Goal: Find contact information

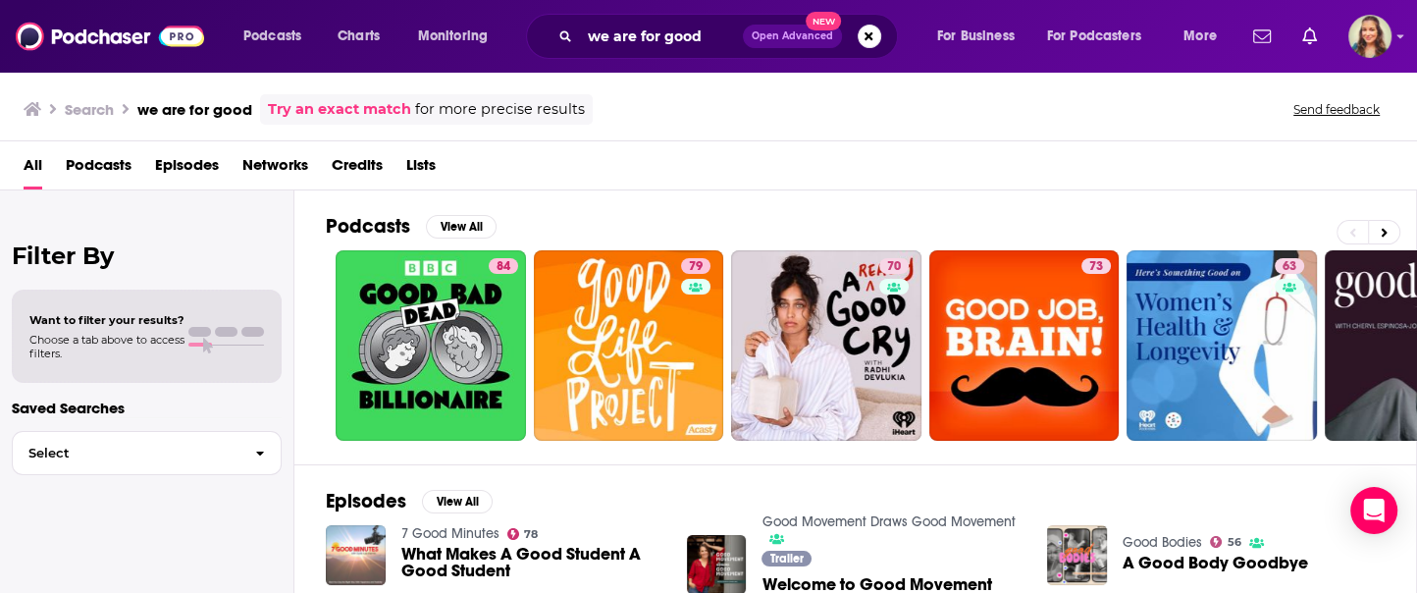
click at [92, 165] on span "Podcasts" at bounding box center [99, 169] width 66 height 40
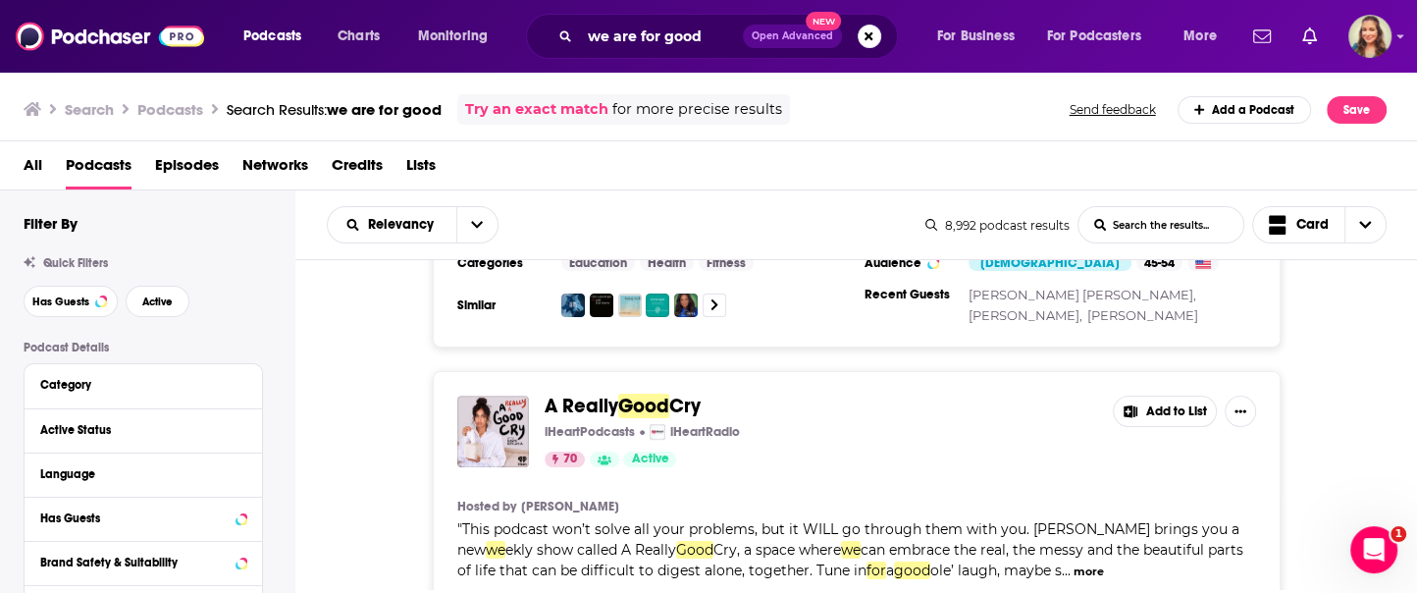
scroll to position [663, 0]
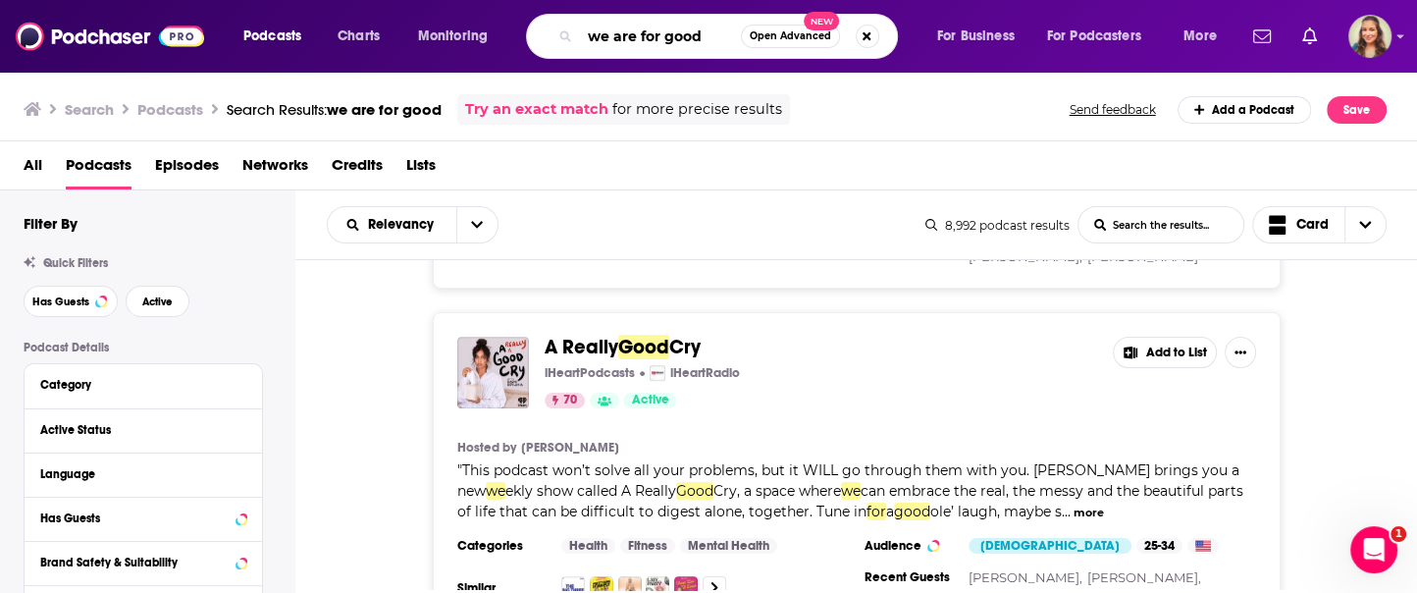
click at [686, 37] on input "we are for good" at bounding box center [660, 36] width 161 height 31
click at [712, 34] on input "we are for good" at bounding box center [660, 36] width 161 height 31
type input "we are for good podcast"
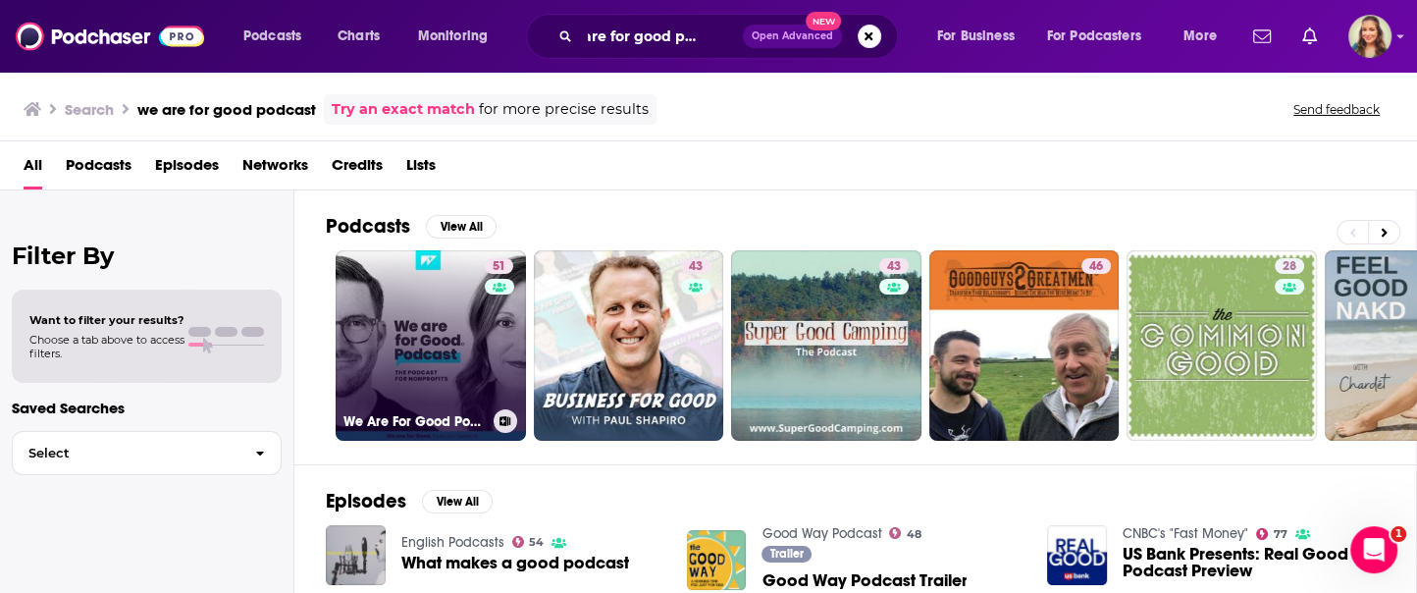
click at [423, 302] on link "51 We Are For Good Podcast - The Podcast for Nonprofits" at bounding box center [431, 345] width 190 height 190
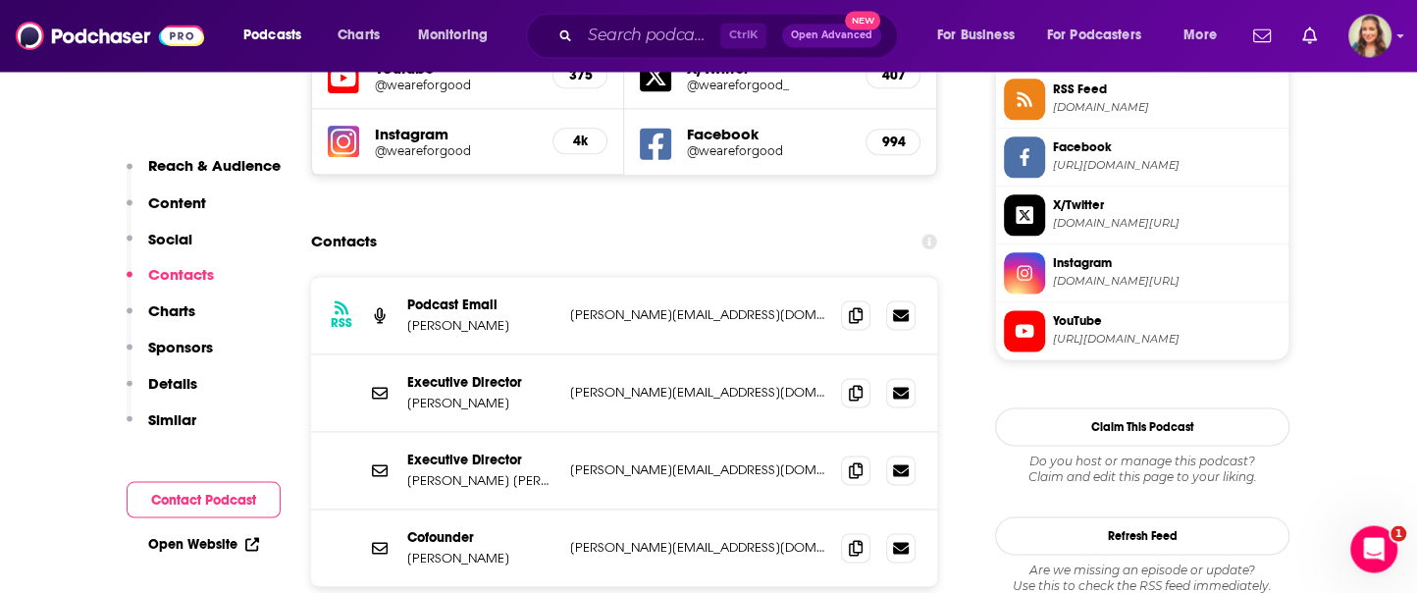
scroll to position [1885, 0]
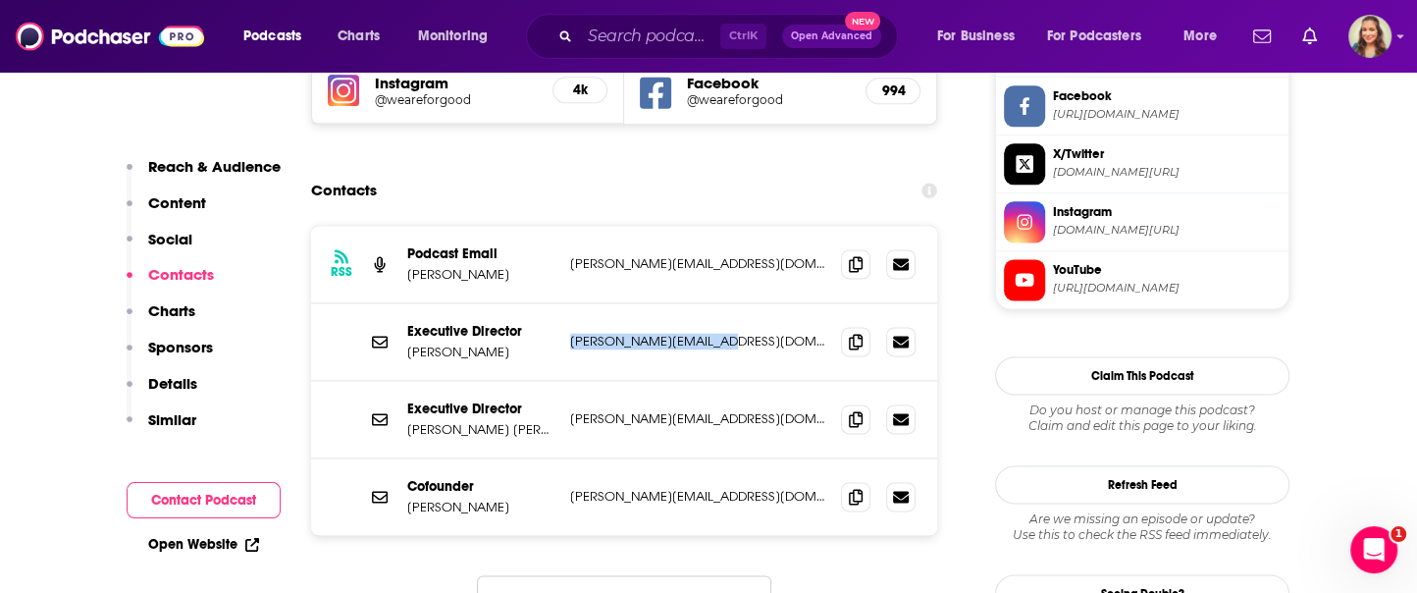
drag, startPoint x: 725, startPoint y: 269, endPoint x: 567, endPoint y: 265, distance: 158.1
click at [570, 333] on p "[PERSON_NAME][EMAIL_ADDRESS][DOMAIN_NAME]" at bounding box center [697, 341] width 255 height 17
drag, startPoint x: 554, startPoint y: 265, endPoint x: 681, endPoint y: 274, distance: 127.9
click at [0, 0] on div "Executive Director [PERSON_NAME] [PERSON_NAME][EMAIL_ADDRESS][DOMAIN_NAME] [PER…" at bounding box center [0, 0] width 0 height 0
drag, startPoint x: 720, startPoint y: 269, endPoint x: 568, endPoint y: 270, distance: 152.1
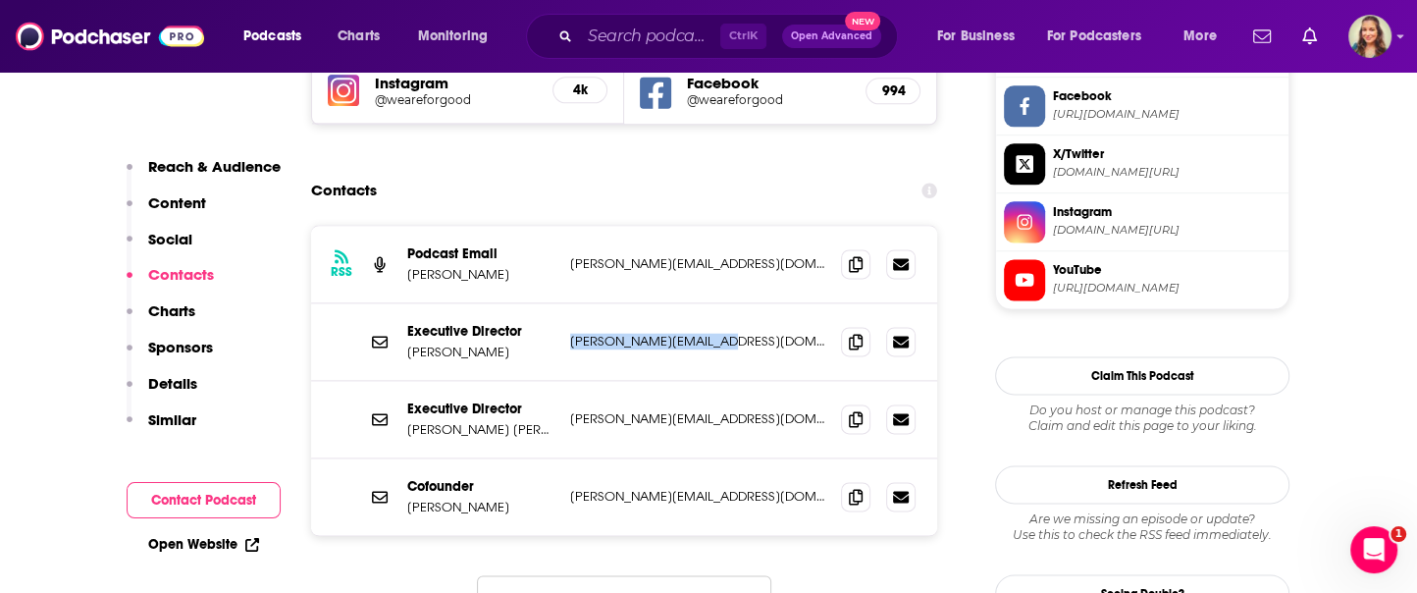
click at [570, 333] on p "[PERSON_NAME][EMAIL_ADDRESS][DOMAIN_NAME]" at bounding box center [697, 341] width 255 height 17
copy p "[PERSON_NAME][EMAIL_ADDRESS][DOMAIN_NAME]"
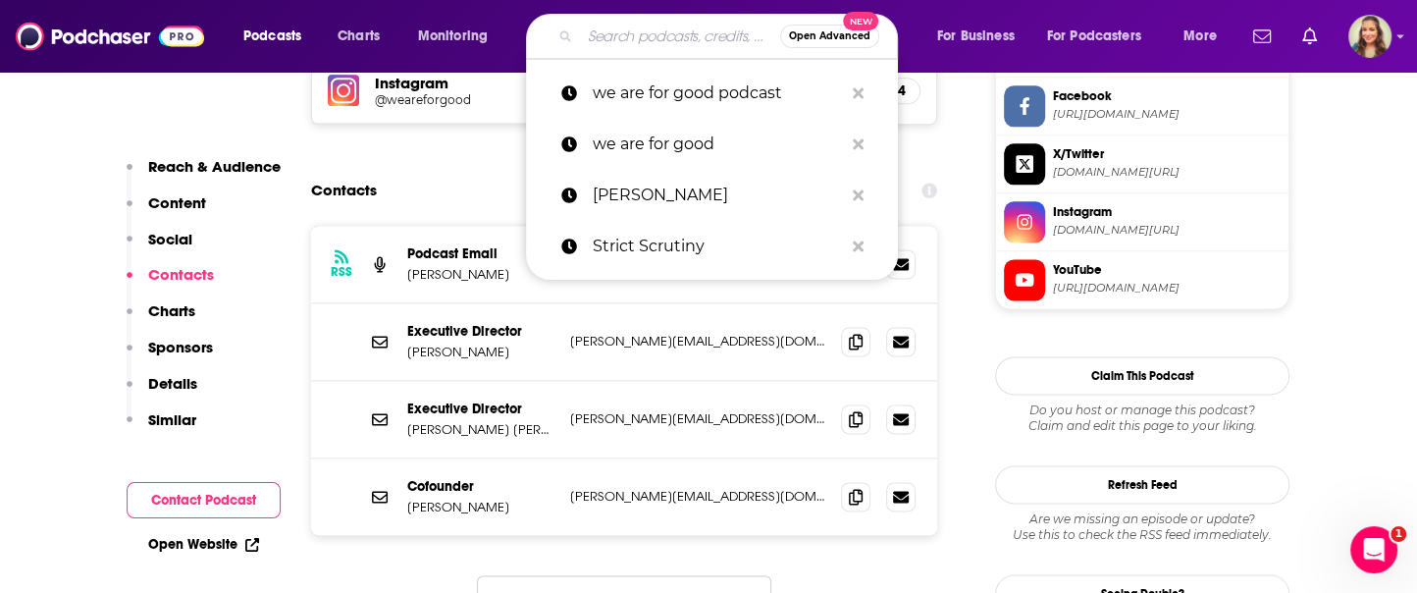
click at [585, 26] on input "Search podcasts, credits, & more..." at bounding box center [680, 36] width 200 height 31
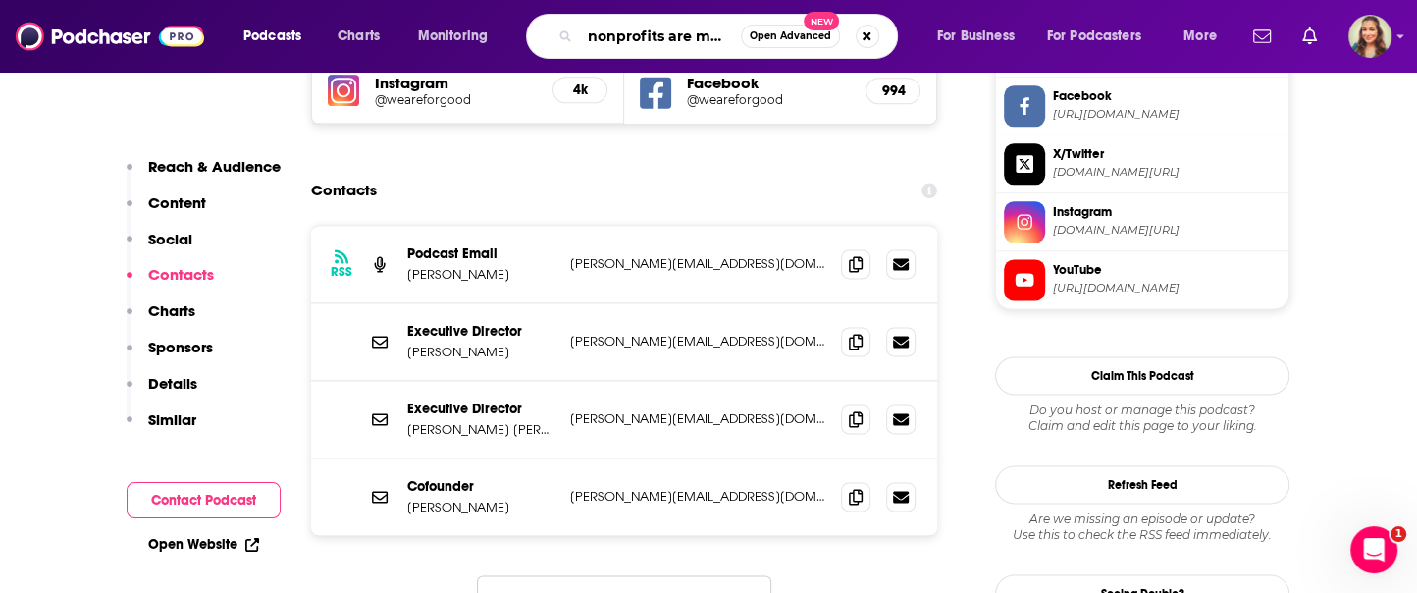
type input "nonprofits are messy"
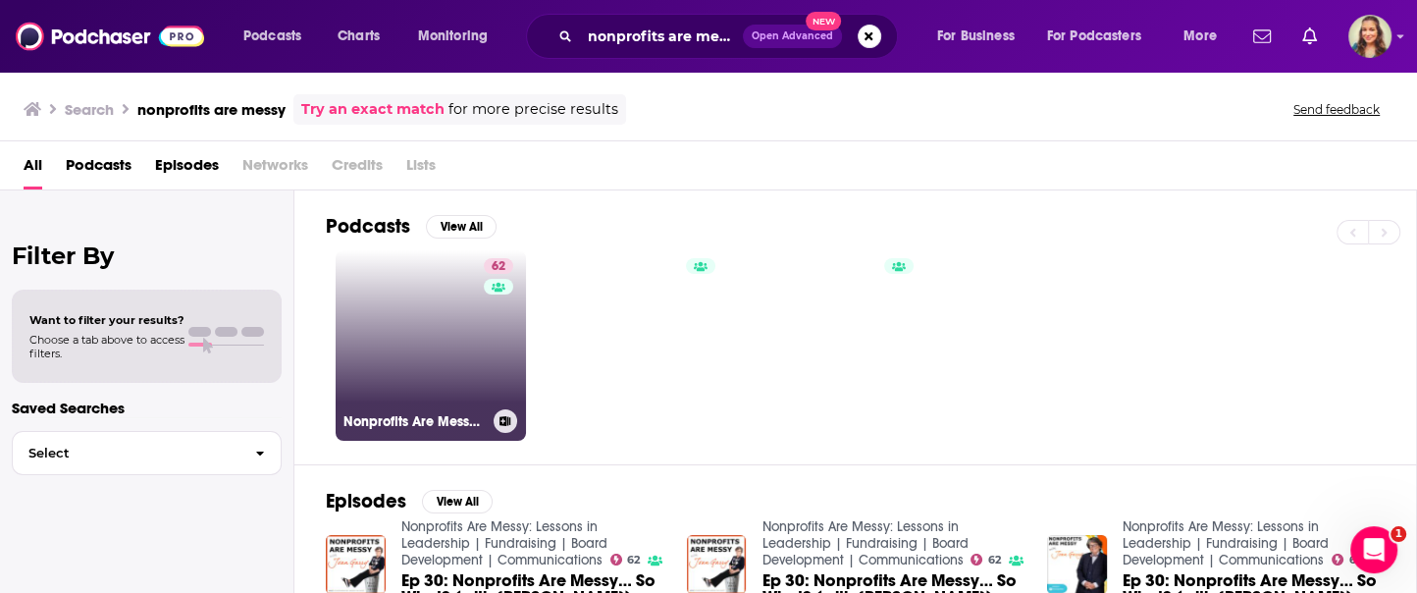
click at [413, 319] on link "62 Nonprofits Are Messy: Lessons in Leadership | Fundraising | Board Developmen…" at bounding box center [431, 345] width 190 height 190
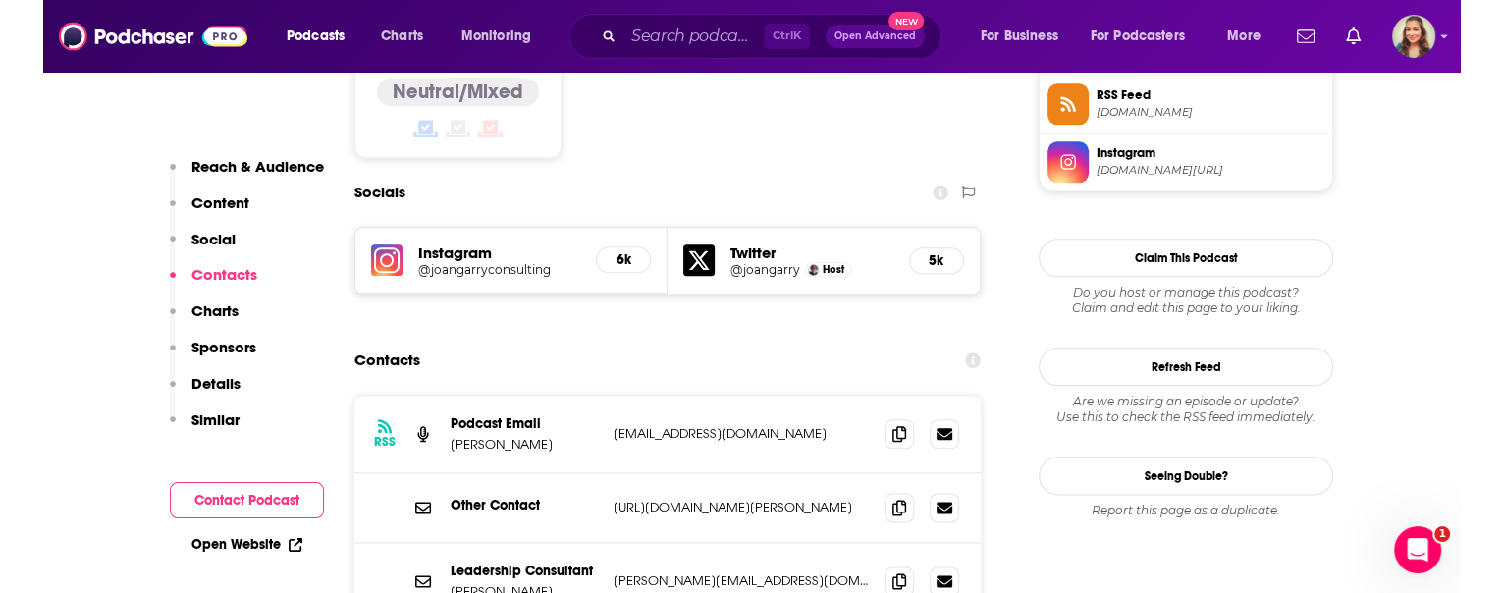
scroll to position [1767, 0]
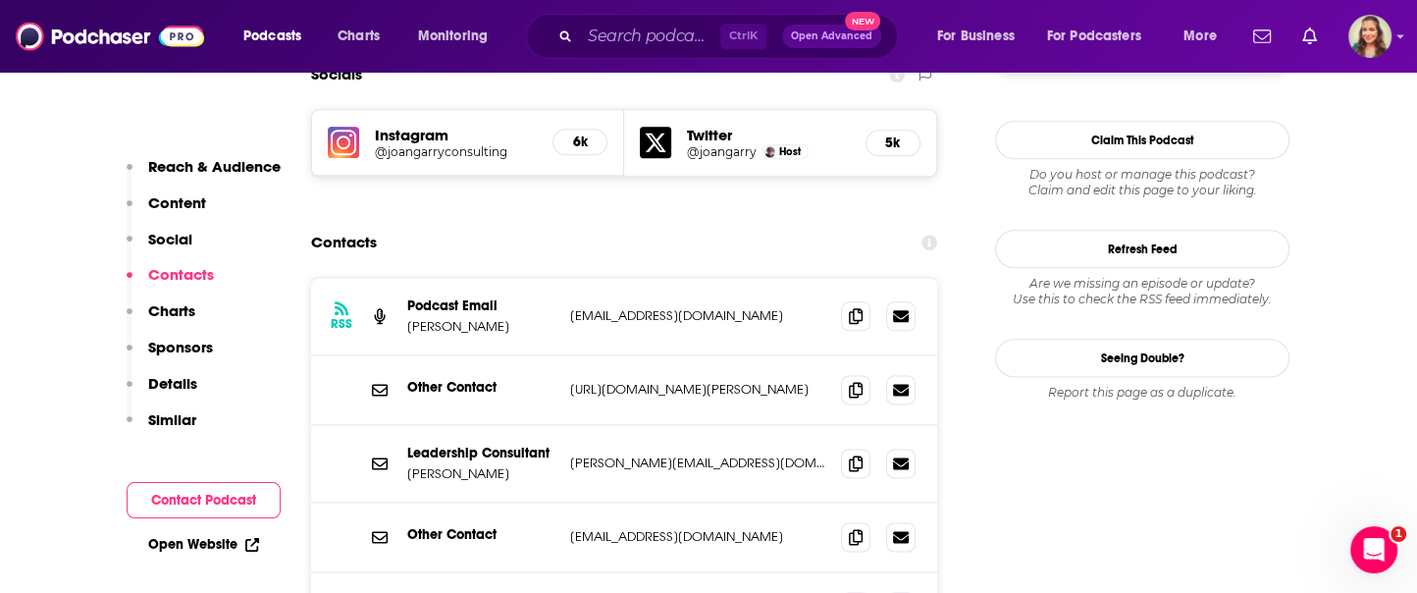
drag, startPoint x: 801, startPoint y: 235, endPoint x: 570, endPoint y: 239, distance: 230.7
click at [570, 307] on p "[EMAIL_ADDRESS][DOMAIN_NAME]" at bounding box center [697, 315] width 255 height 17
copy p "[EMAIL_ADDRESS][DOMAIN_NAME]"
